Goal: Task Accomplishment & Management: Manage account settings

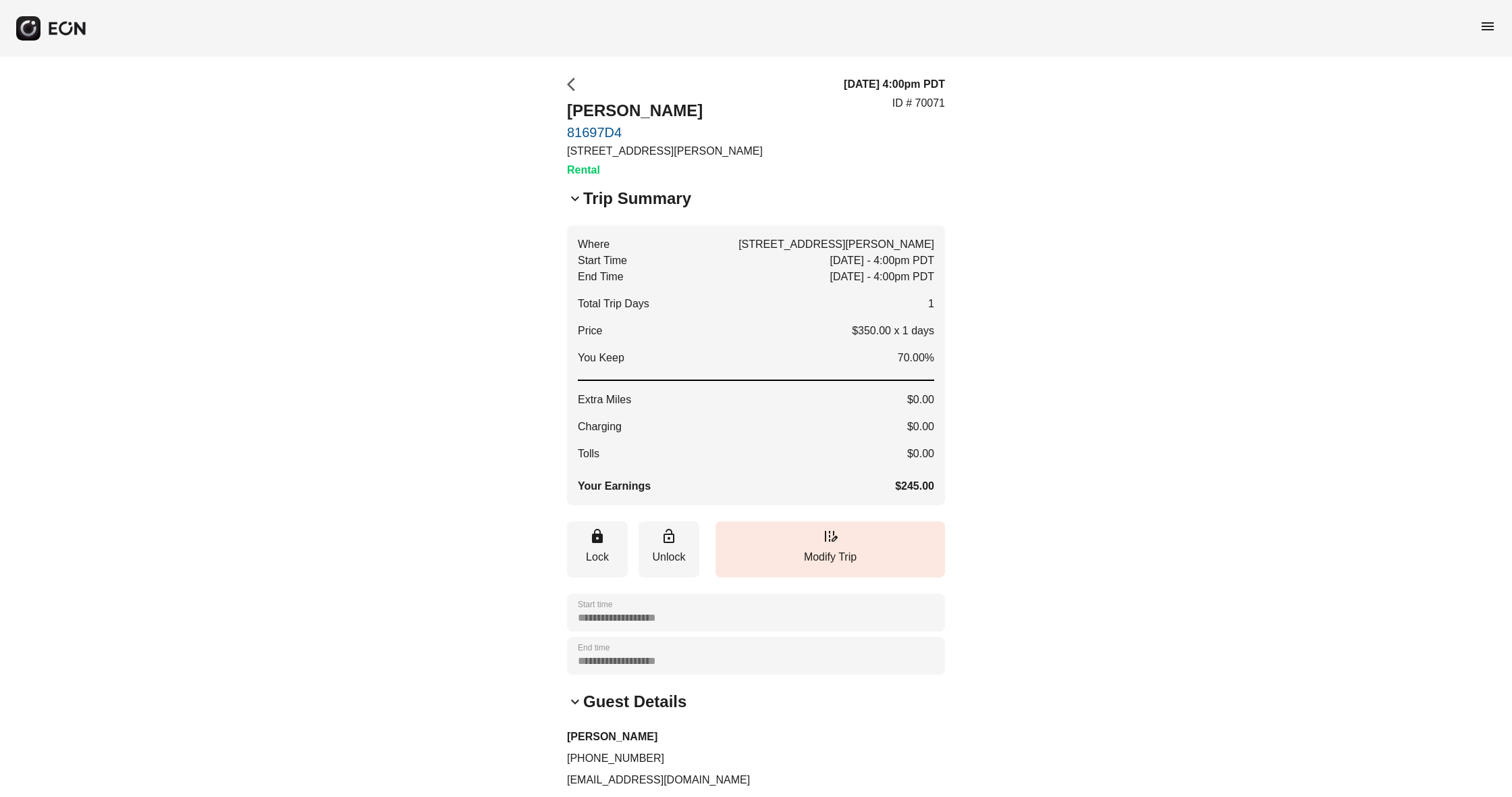
click at [575, 82] on span "arrow_back_ios" at bounding box center [575, 84] width 17 height 17
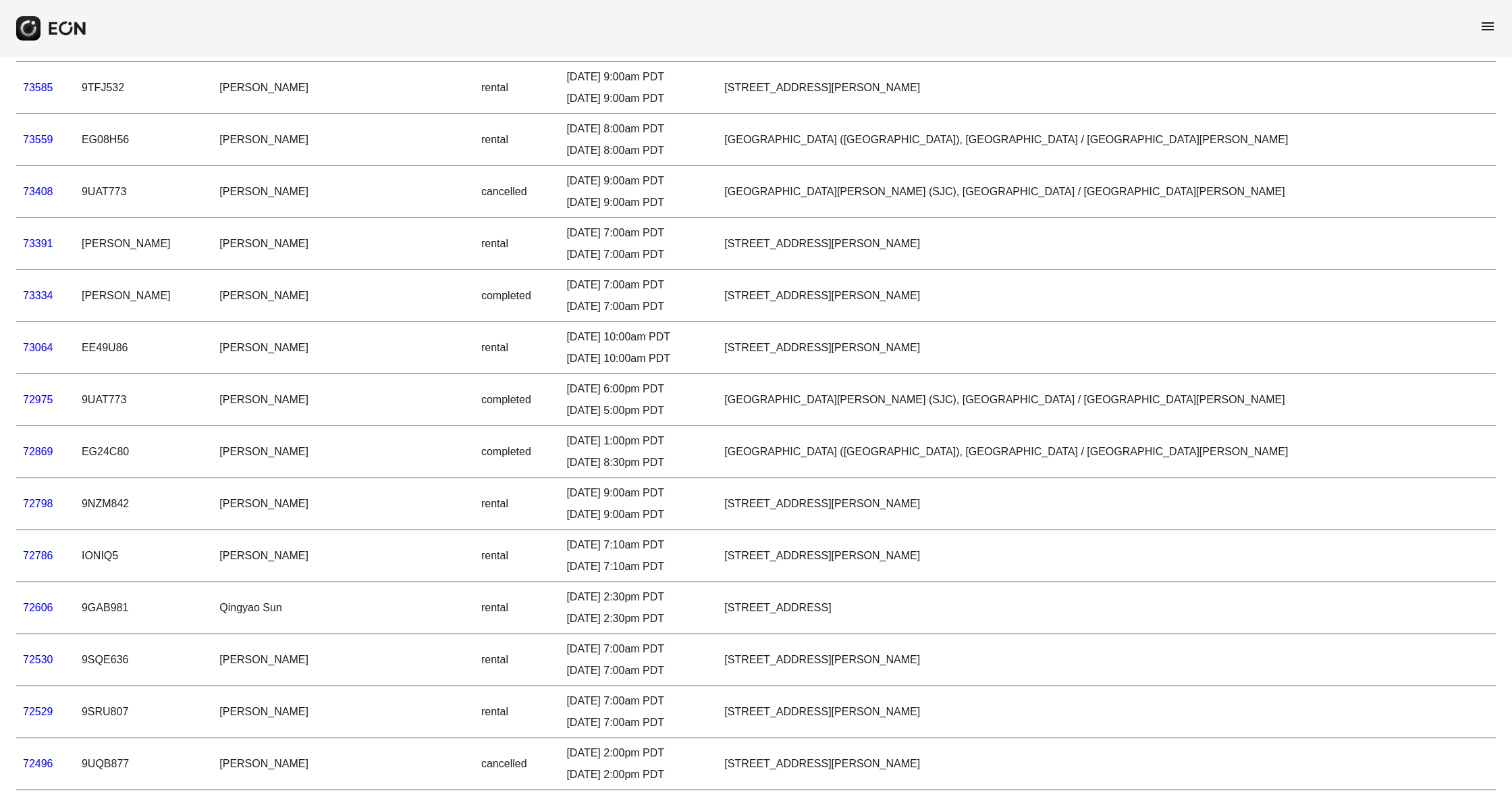
scroll to position [286, 0]
click at [1488, 20] on span "menu" at bounding box center [1488, 26] width 17 height 17
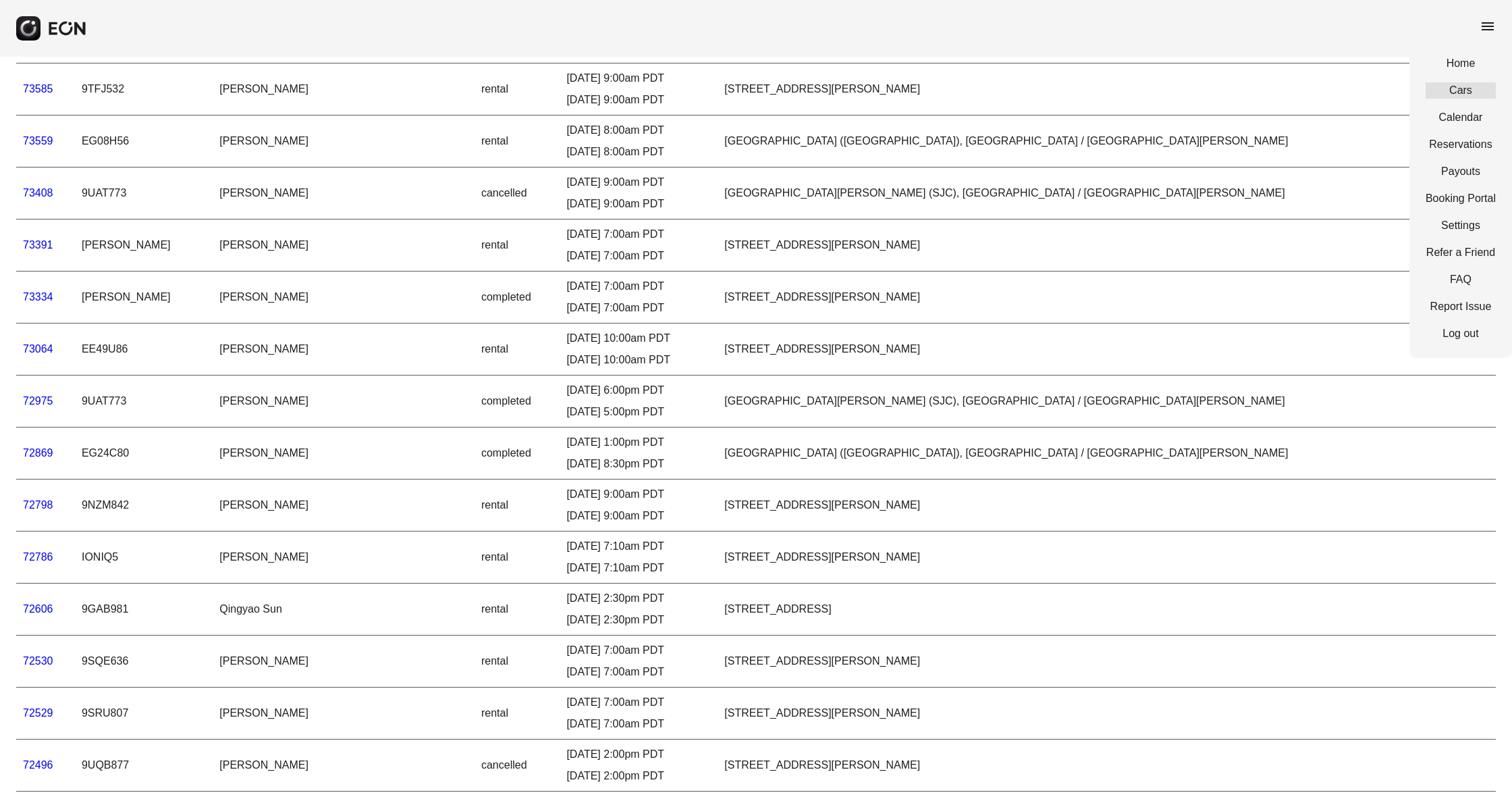
click at [1460, 83] on link "Cars" at bounding box center [1461, 91] width 70 height 17
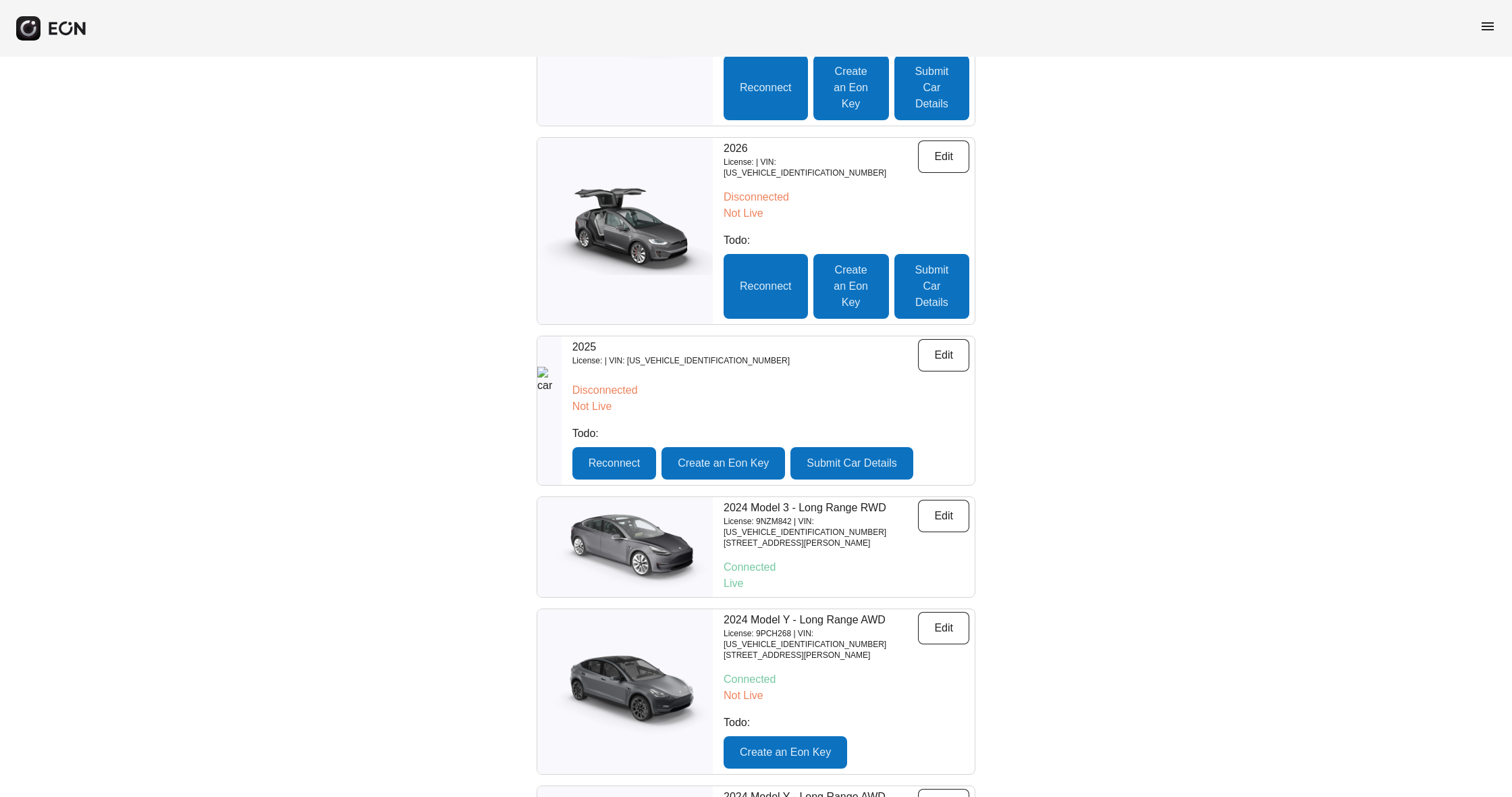
scroll to position [731, 0]
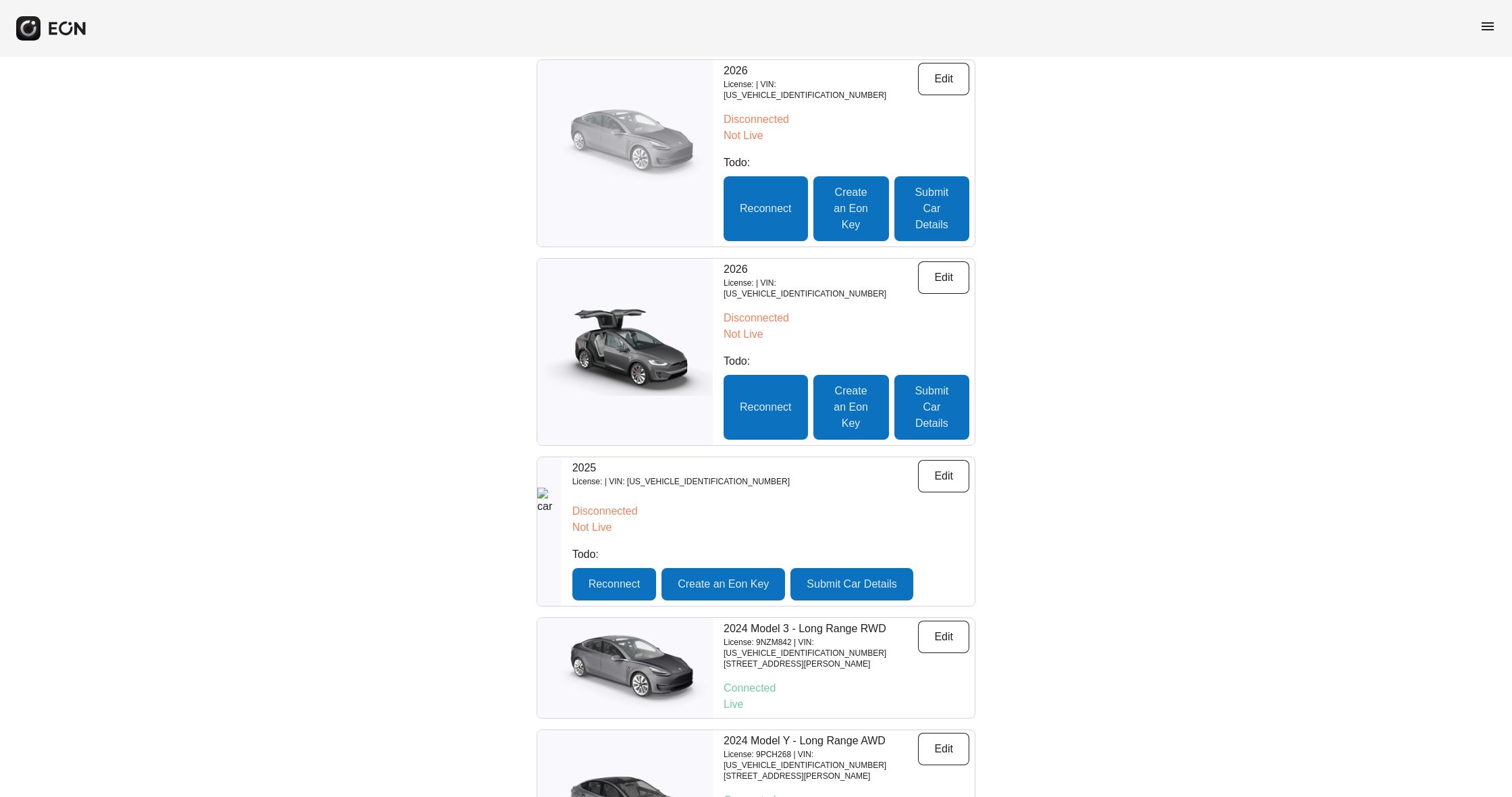
click at [1484, 21] on span "menu" at bounding box center [1488, 26] width 17 height 17
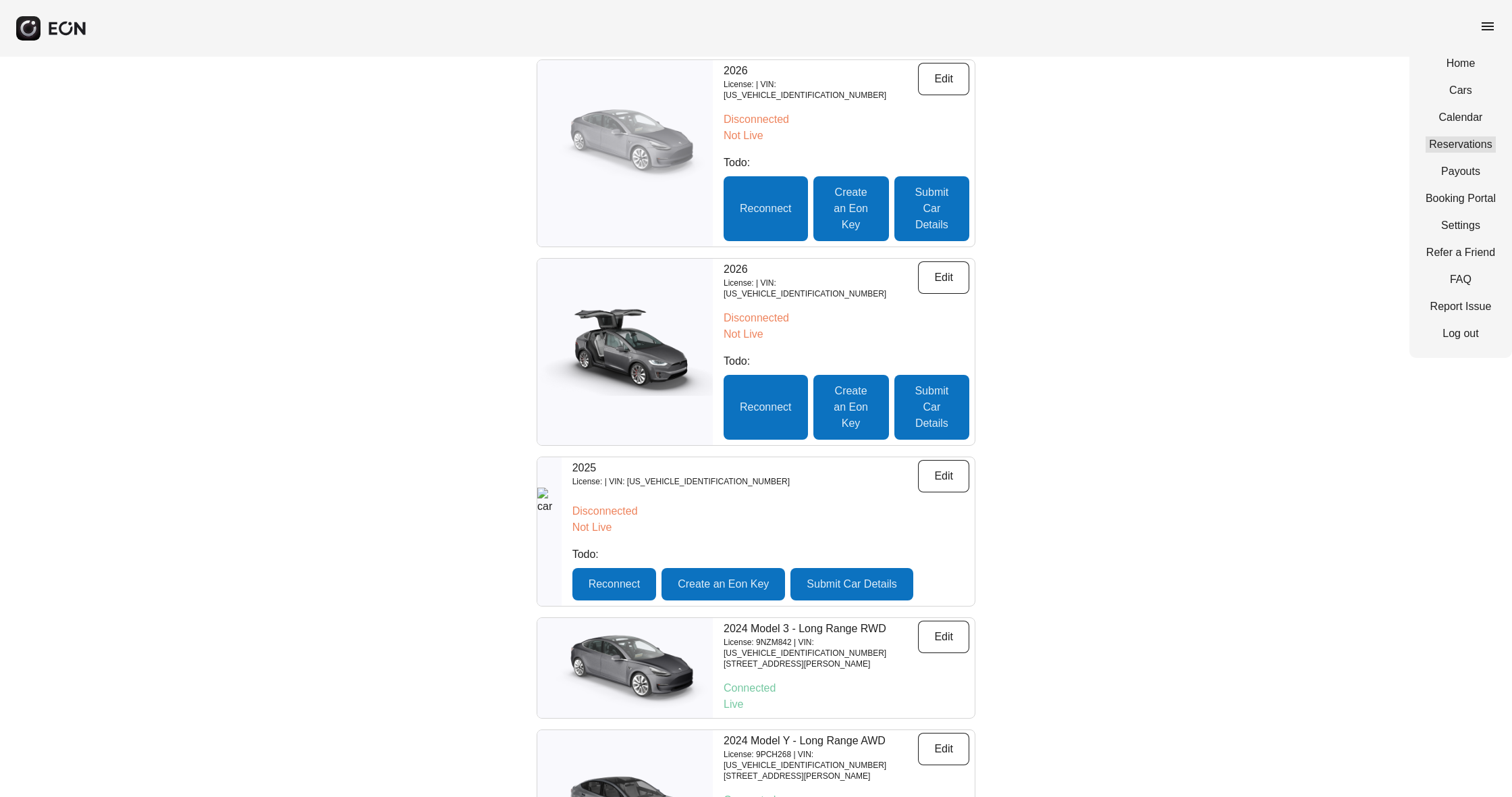
click at [1471, 144] on link "Reservations" at bounding box center [1461, 144] width 70 height 17
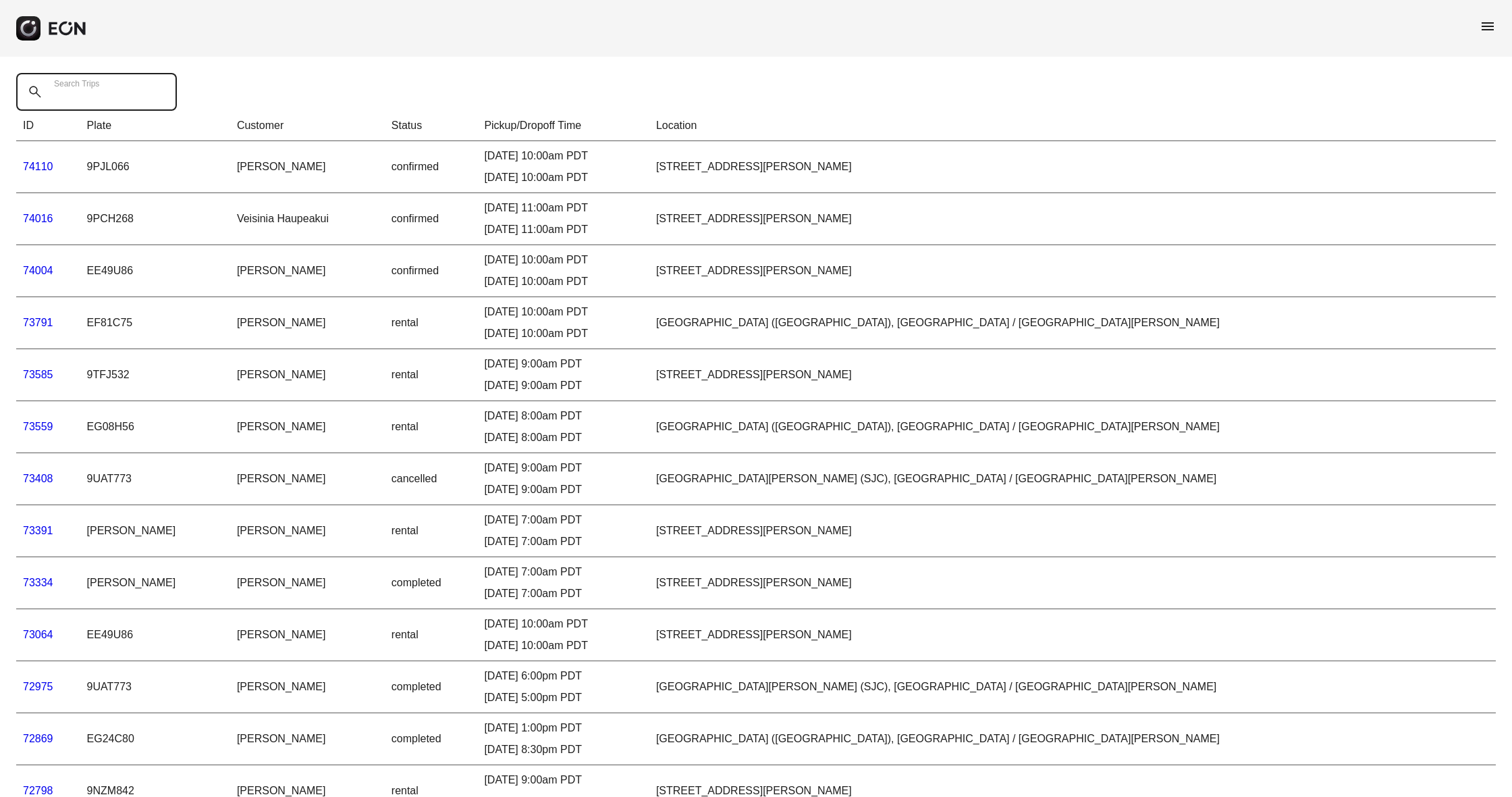
click at [134, 94] on Trips "Search Trips" at bounding box center [97, 91] width 161 height 38
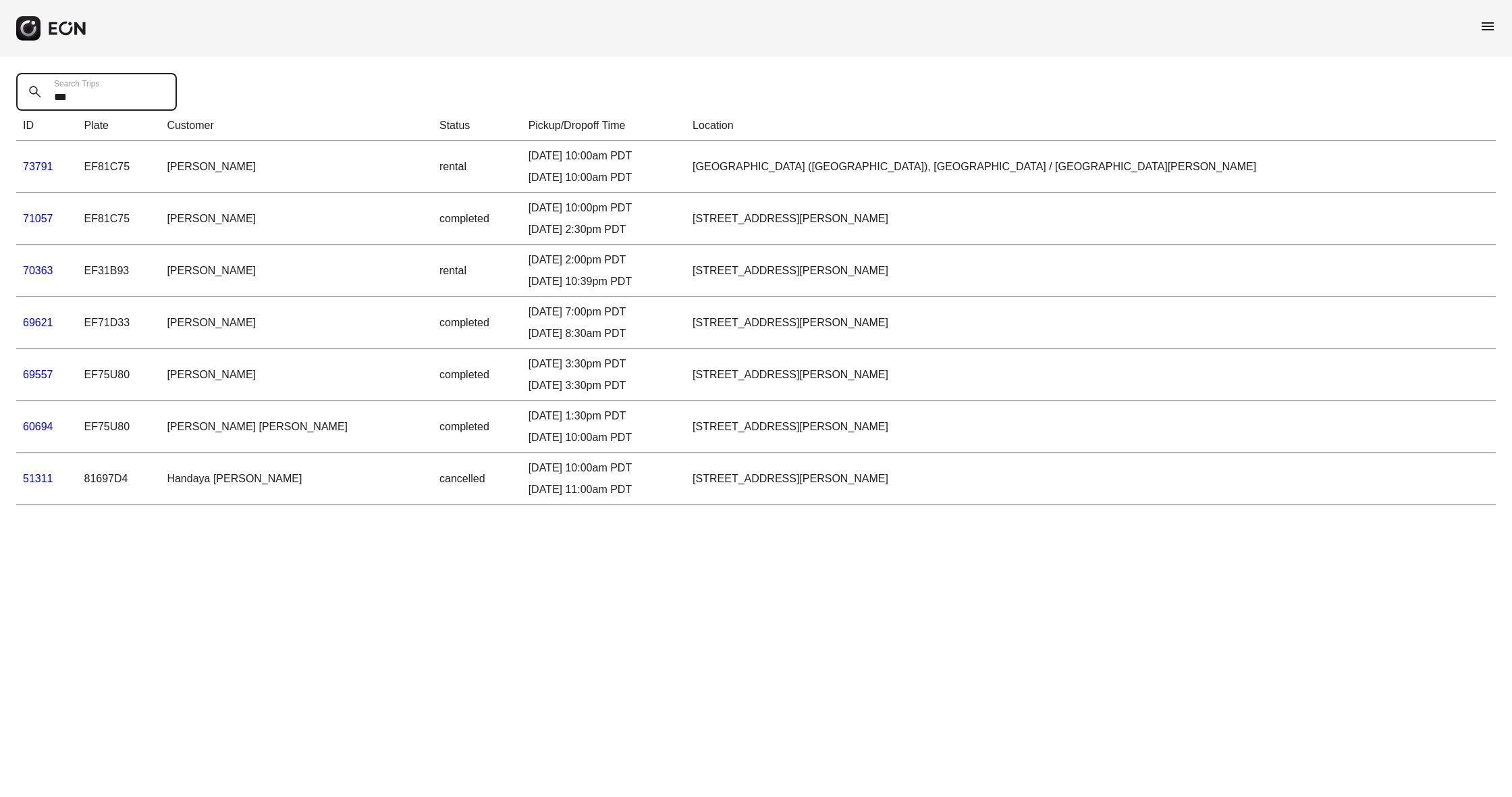
type Trips "****"
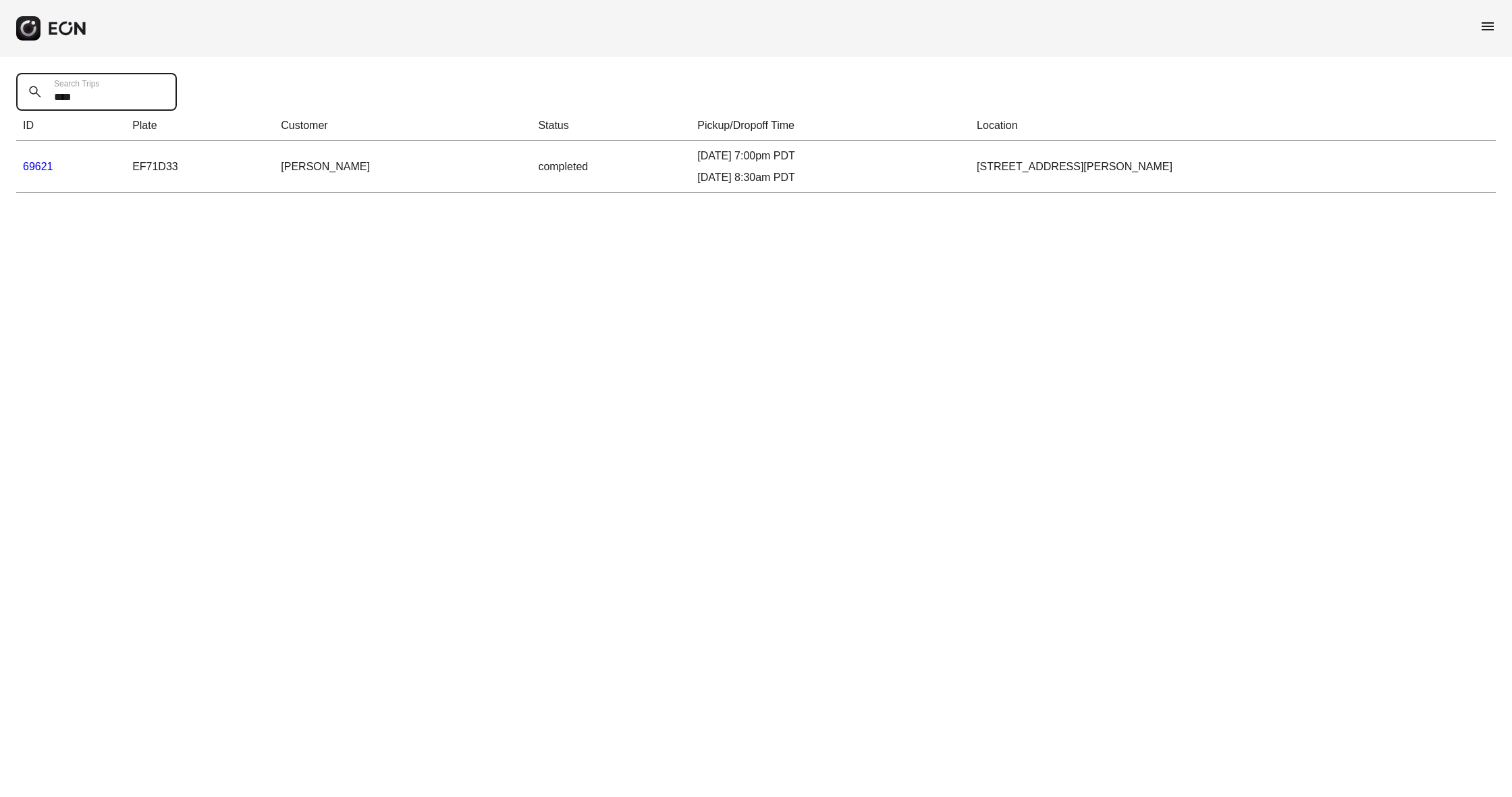
click at [41, 165] on link "69621" at bounding box center [38, 167] width 30 height 11
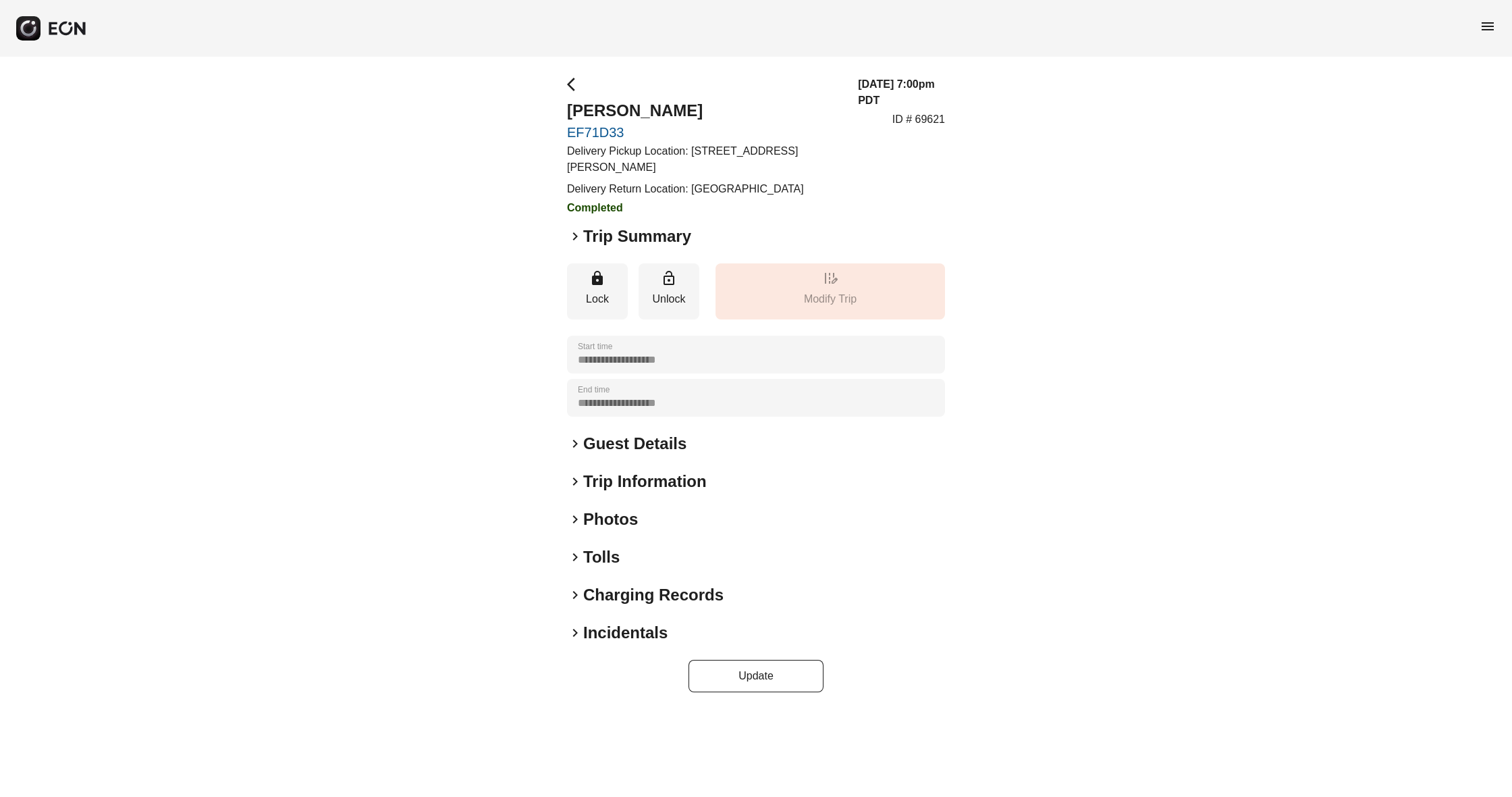
click at [578, 236] on span "keyboard_arrow_right" at bounding box center [575, 236] width 17 height 17
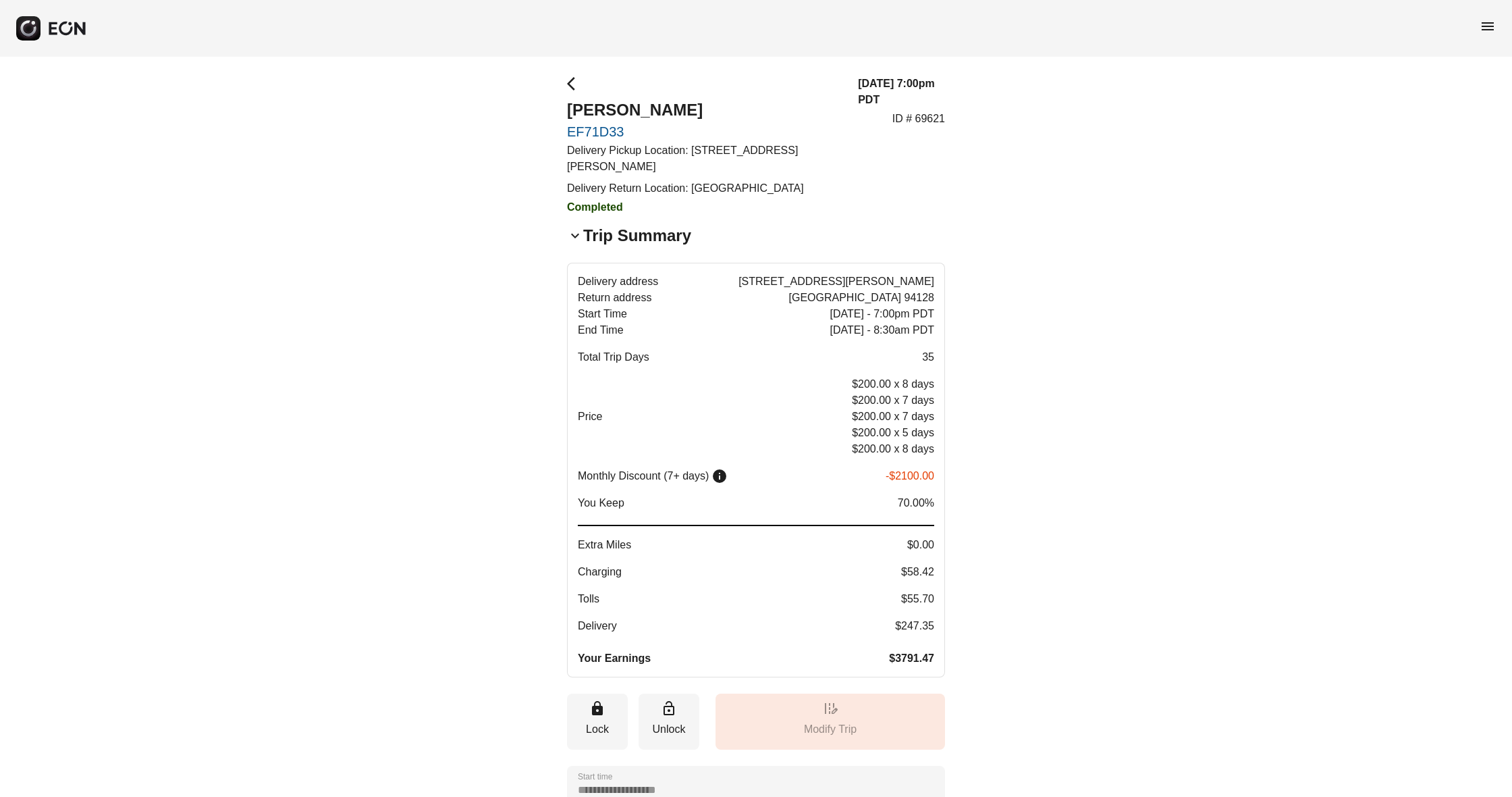
scroll to position [1, 0]
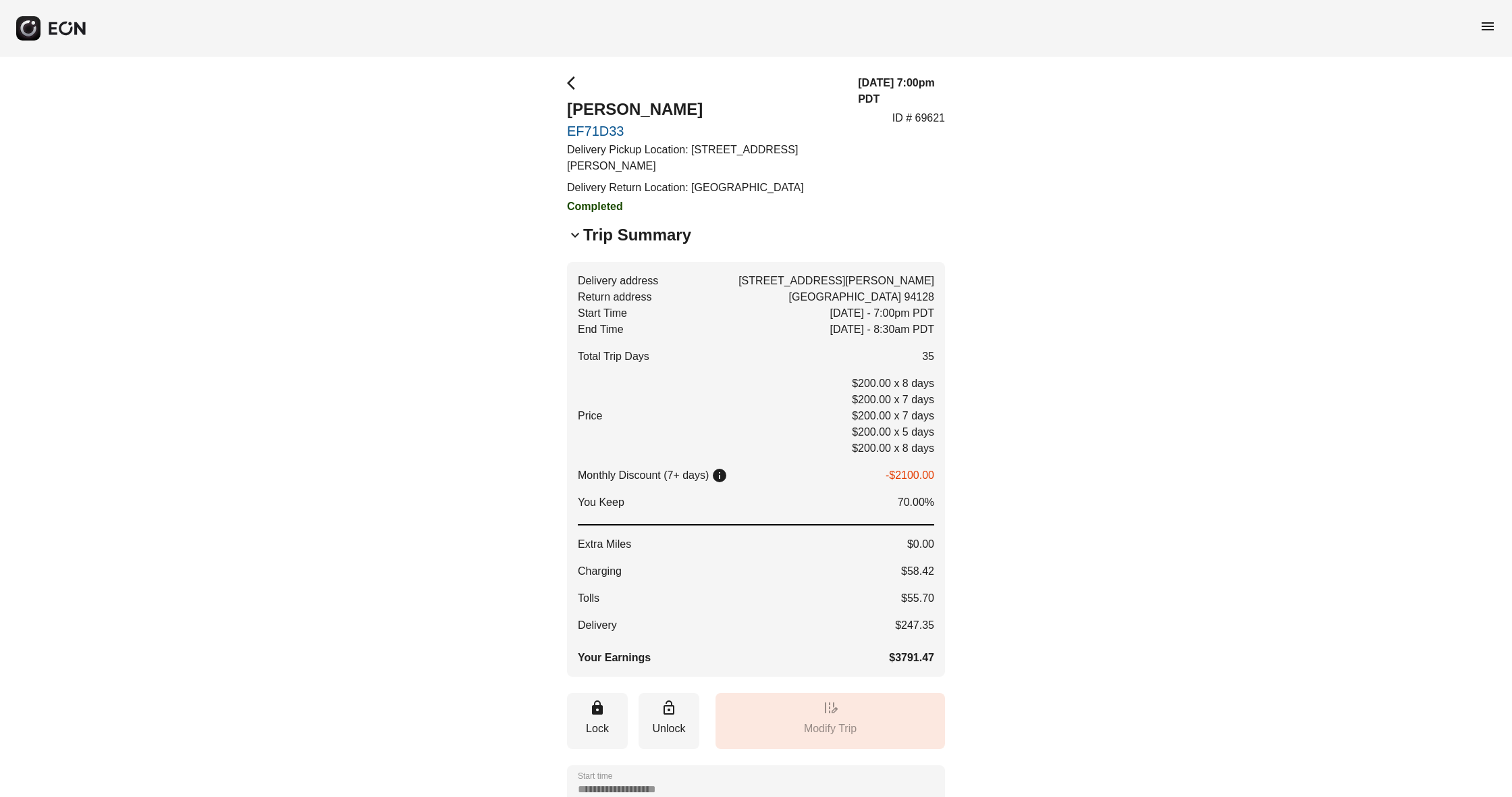
click at [1485, 26] on span "menu" at bounding box center [1488, 26] width 17 height 17
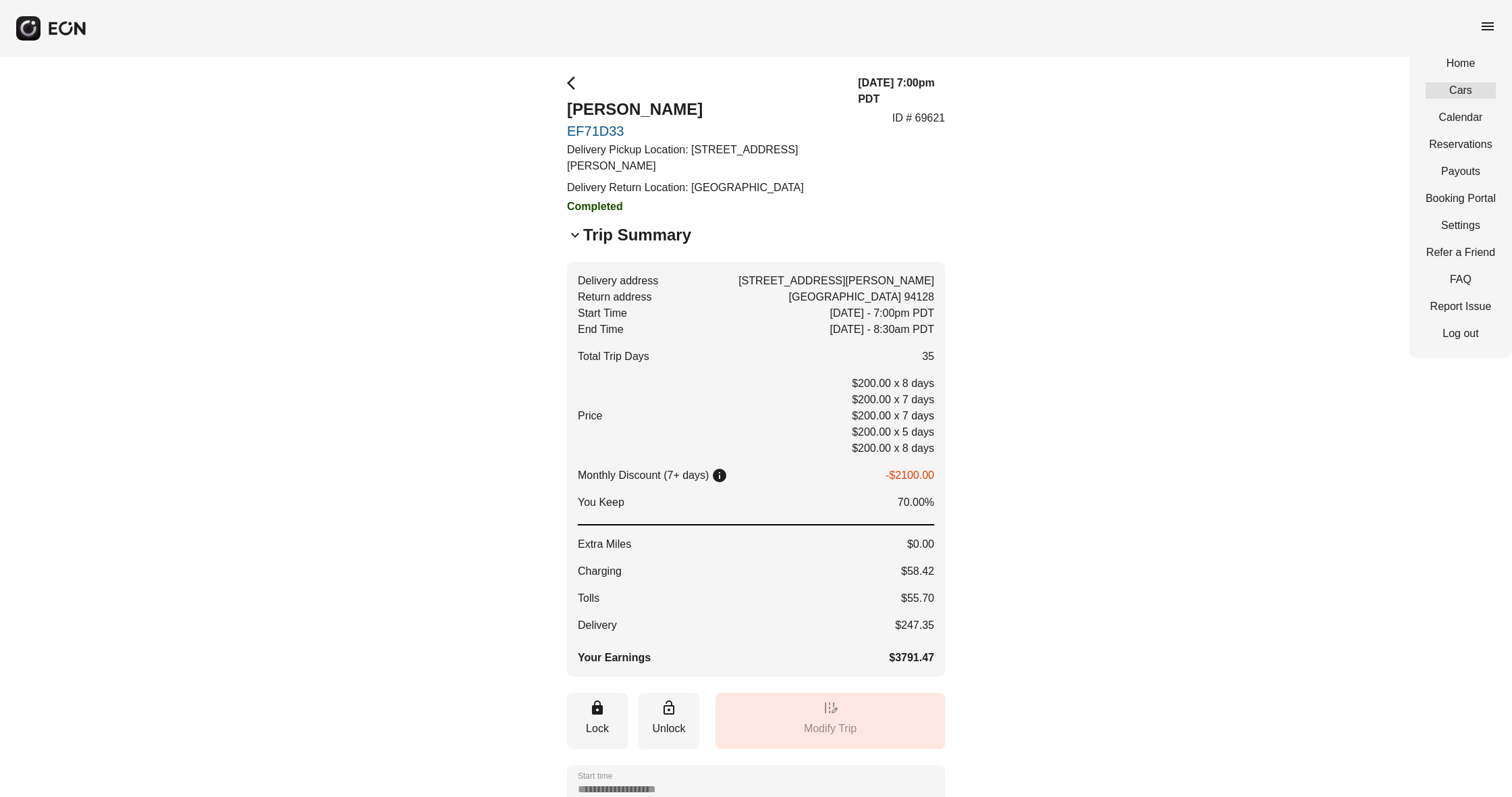
click at [1470, 95] on link "Cars" at bounding box center [1461, 91] width 70 height 17
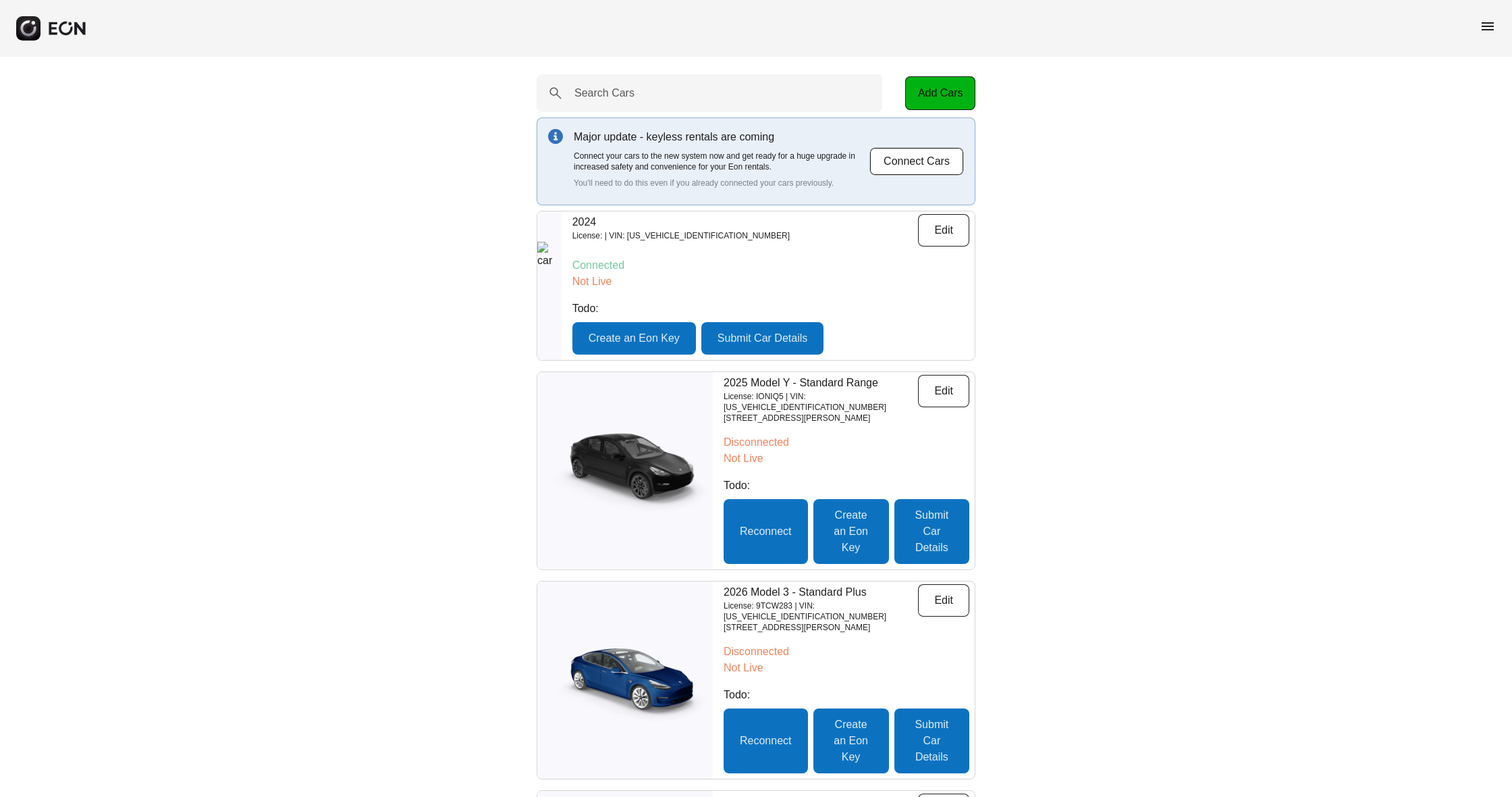
click at [1484, 24] on span "menu" at bounding box center [1488, 26] width 17 height 17
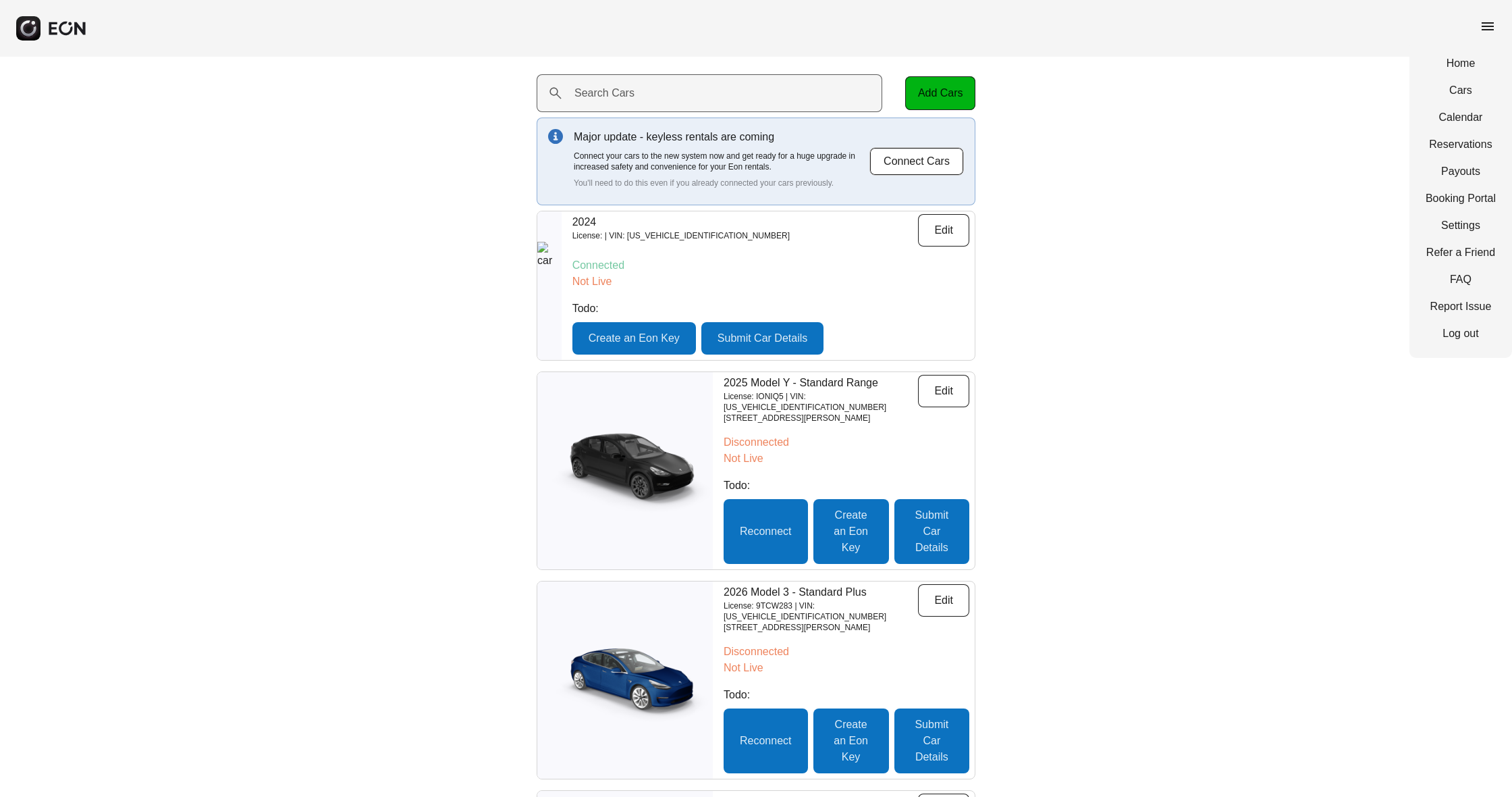
click at [611, 91] on label "Search Cars" at bounding box center [605, 93] width 60 height 17
click at [611, 91] on Cars "Search Cars" at bounding box center [709, 93] width 345 height 38
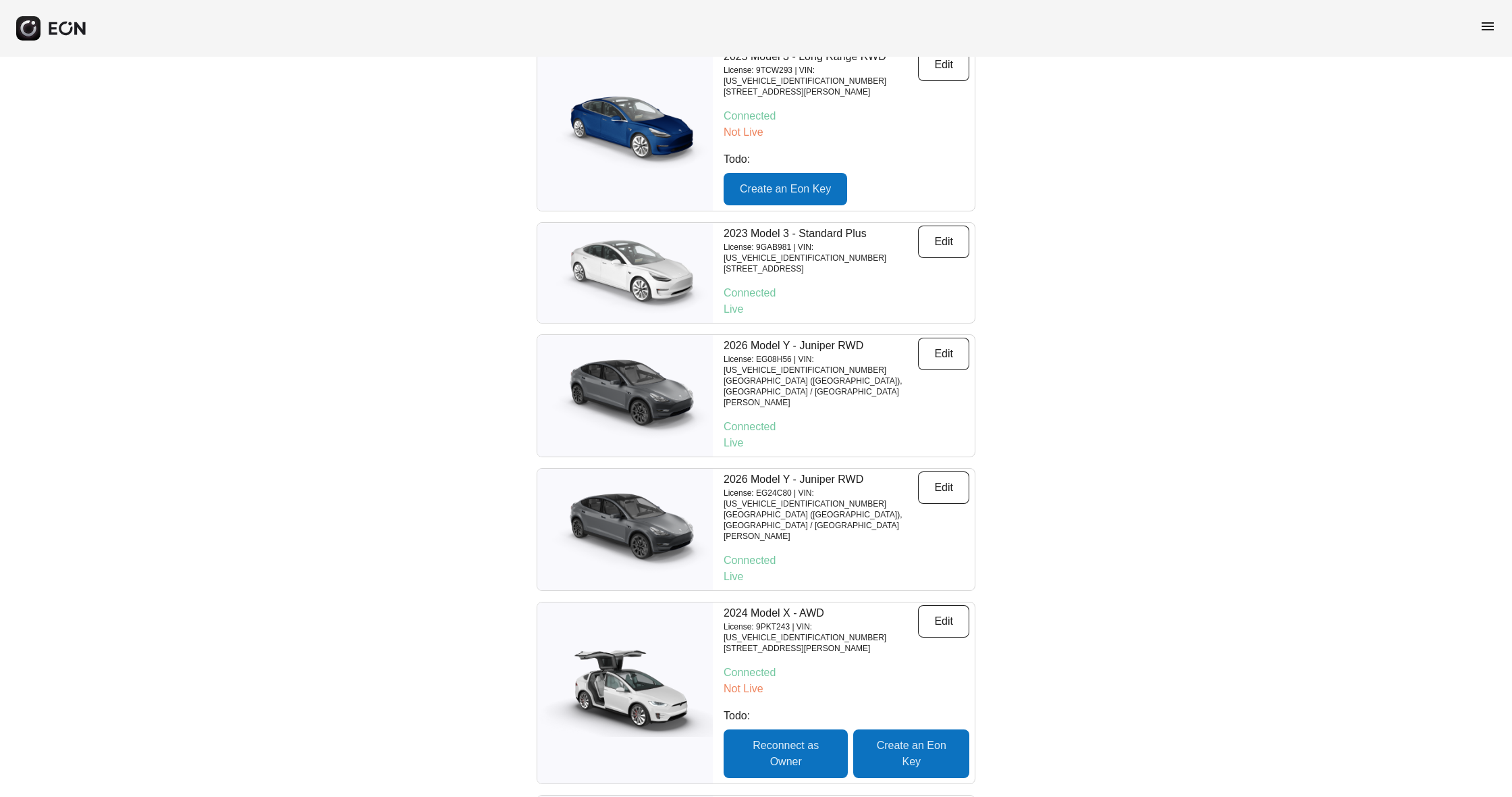
scroll to position [4108, 0]
